Goal: Check status: Check status

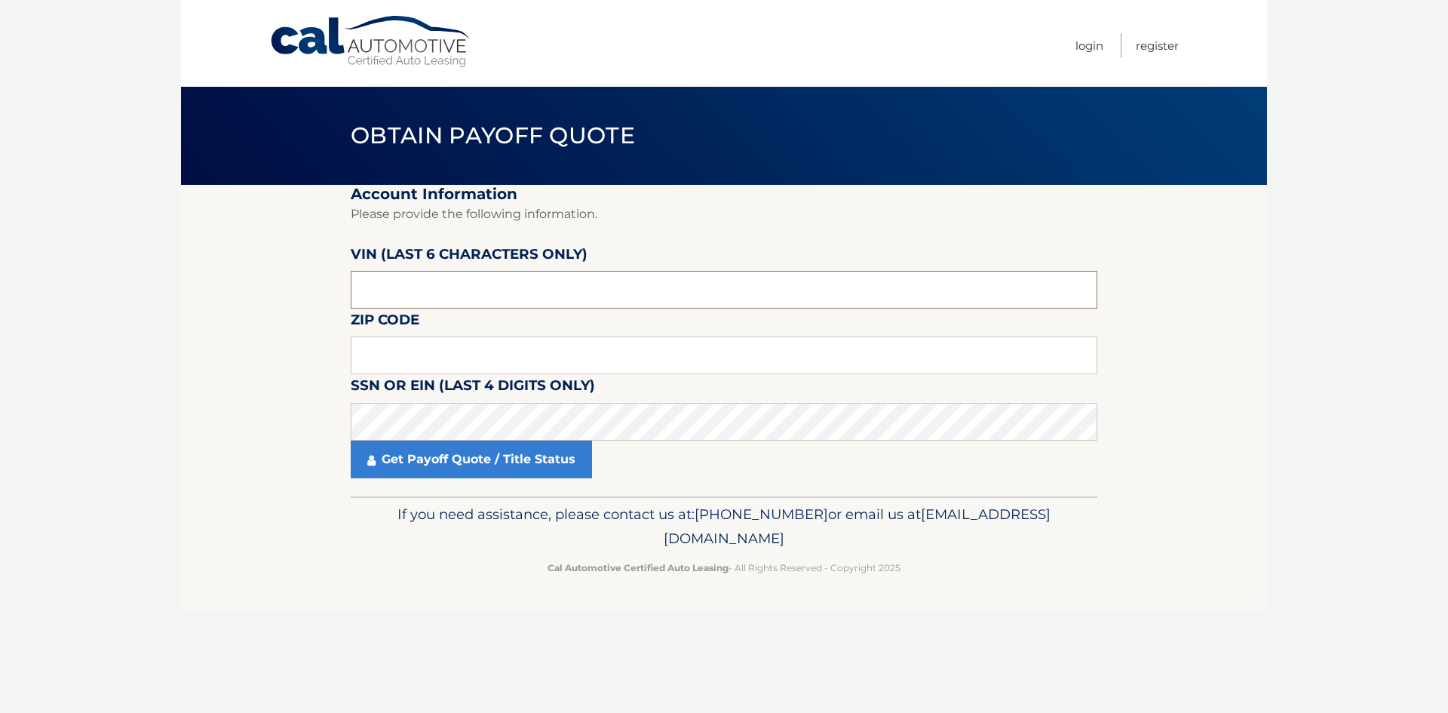
click at [389, 286] on input "text" at bounding box center [724, 290] width 747 height 38
type input "A73085"
click at [406, 357] on input "text" at bounding box center [724, 355] width 747 height 38
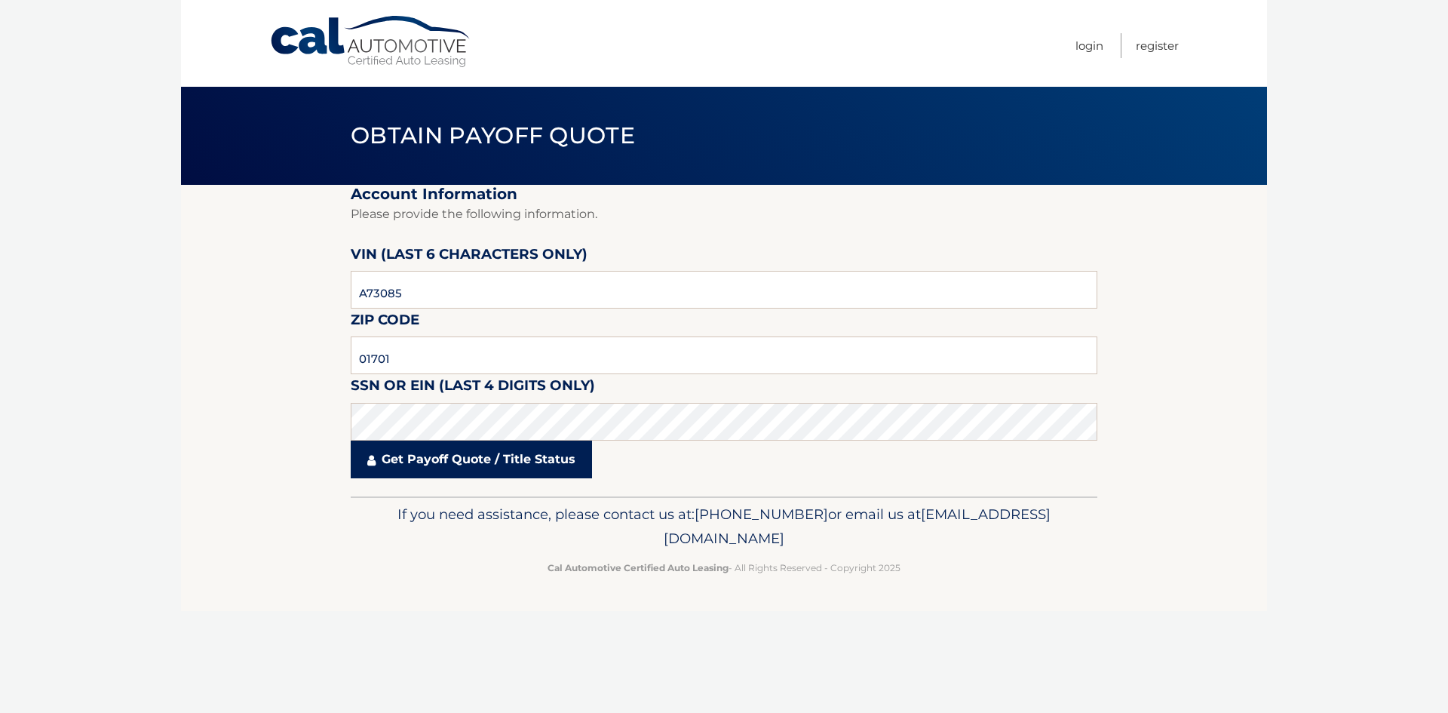
click at [459, 465] on link "Get Payoff Quote / Title Status" at bounding box center [471, 460] width 241 height 38
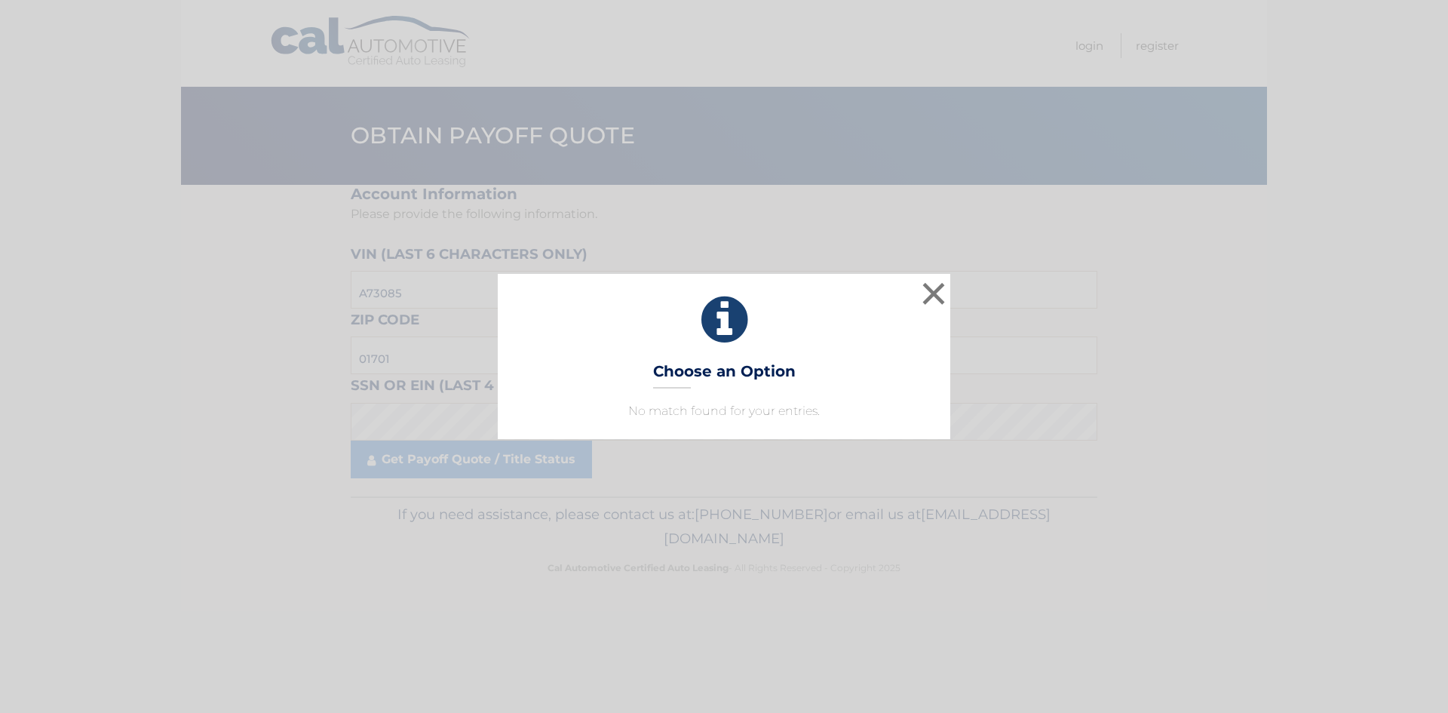
click at [762, 369] on h3 "Choose an Option" at bounding box center [724, 375] width 143 height 26
click at [932, 288] on button "×" at bounding box center [934, 293] width 30 height 30
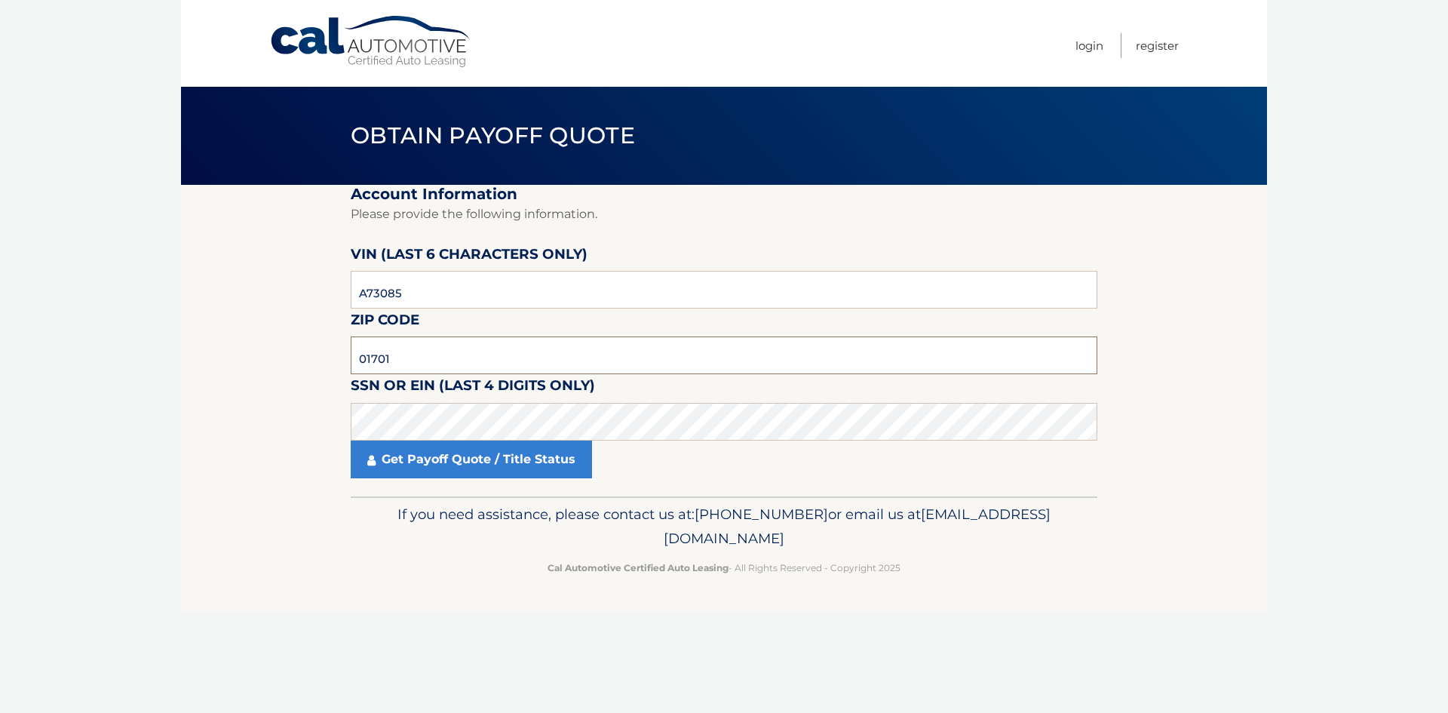
drag, startPoint x: 416, startPoint y: 357, endPoint x: 293, endPoint y: 353, distance: 123.0
click at [293, 353] on section "Account Information Please provide the following information. VIN (last 6 chara…" at bounding box center [724, 341] width 1086 height 312
type input "11701"
click at [475, 456] on link "Get Payoff Quote / Title Status" at bounding box center [471, 460] width 241 height 38
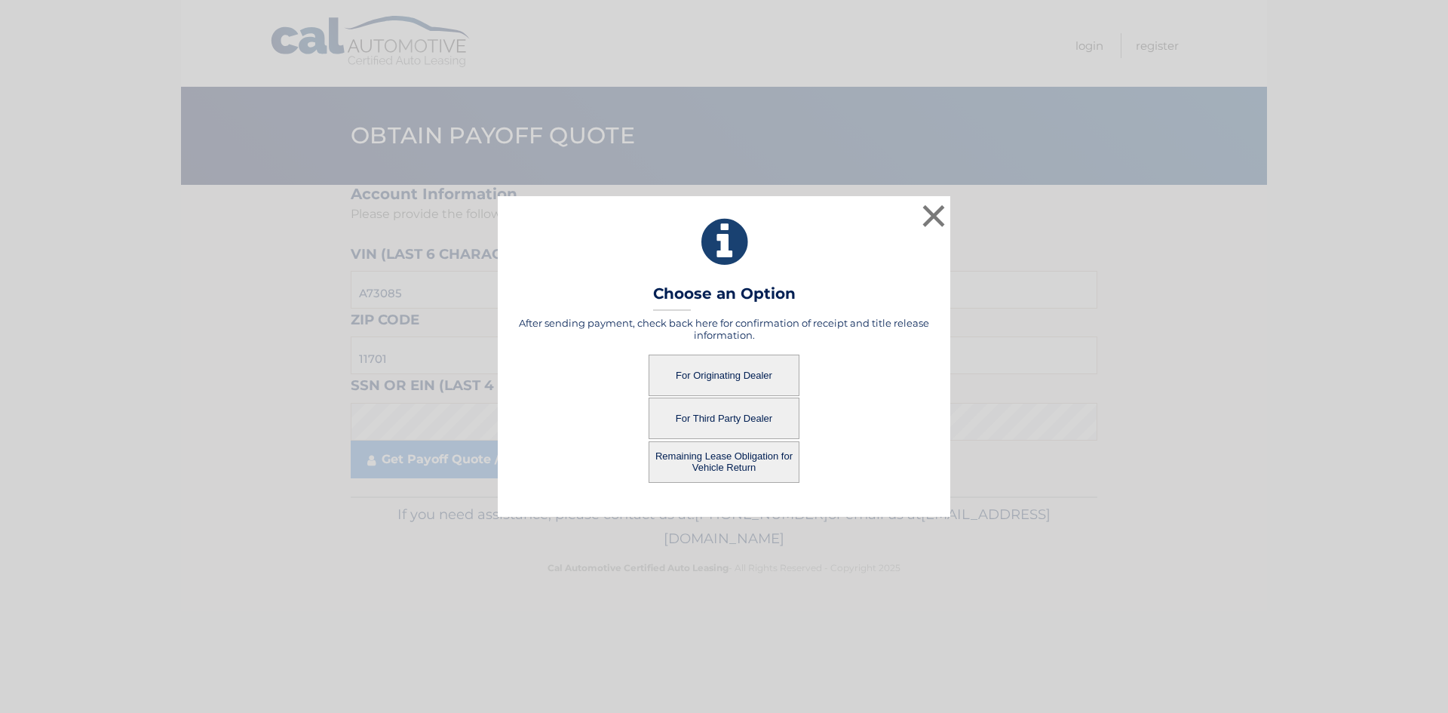
click at [730, 374] on button "For Originating Dealer" at bounding box center [724, 375] width 151 height 41
click at [698, 373] on button "For Originating Dealer" at bounding box center [724, 375] width 151 height 41
